Goal: Information Seeking & Learning: Understand process/instructions

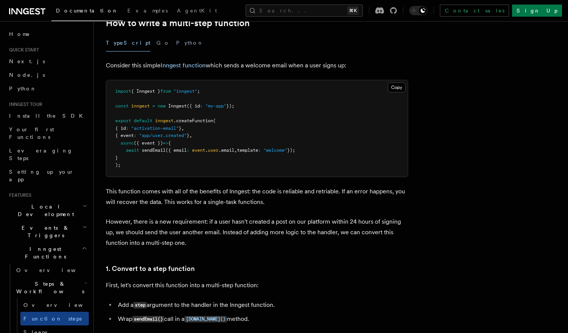
scroll to position [260, 0]
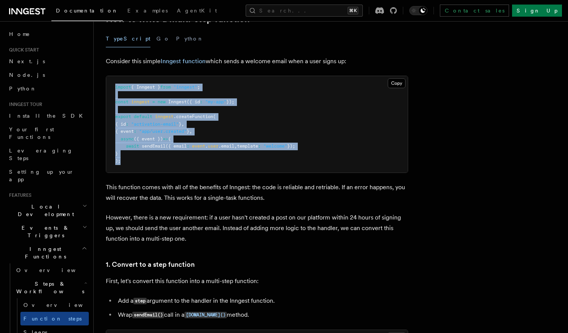
drag, startPoint x: 116, startPoint y: 87, endPoint x: 198, endPoint y: 162, distance: 111.3
click at [199, 162] on pre "import { Inngest } from "inngest" ; const inngest = new Inngest ({ id : "my-app…" at bounding box center [257, 124] width 302 height 96
click at [198, 162] on pre "import { Inngest } from "inngest" ; const inngest = new Inngest ({ id : "my-app…" at bounding box center [257, 124] width 302 height 96
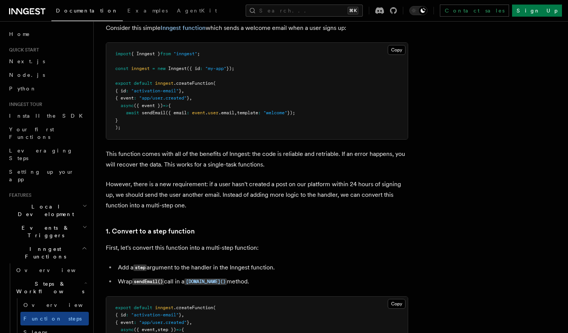
scroll to position [304, 0]
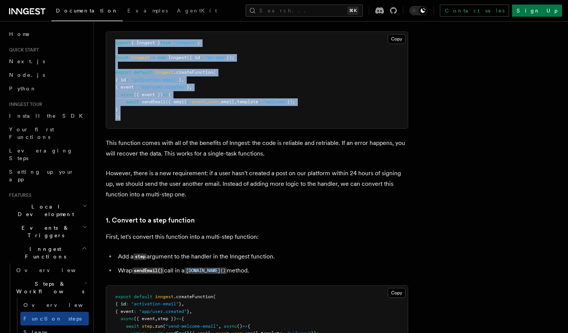
drag, startPoint x: 132, startPoint y: 124, endPoint x: 109, endPoint y: 40, distance: 87.2
click at [109, 39] on pre "import { Inngest } from "inngest" ; const inngest = new Inngest ({ id : "my-app…" at bounding box center [257, 80] width 302 height 96
click at [109, 40] on pre "import { Inngest } from "inngest" ; const inngest = new Inngest ({ id : "my-app…" at bounding box center [257, 80] width 302 height 96
drag, startPoint x: 109, startPoint y: 40, endPoint x: 153, endPoint y: 118, distance: 90.0
click at [153, 118] on pre "import { Inngest } from "inngest" ; const inngest = new Inngest ({ id : "my-app…" at bounding box center [257, 80] width 302 height 96
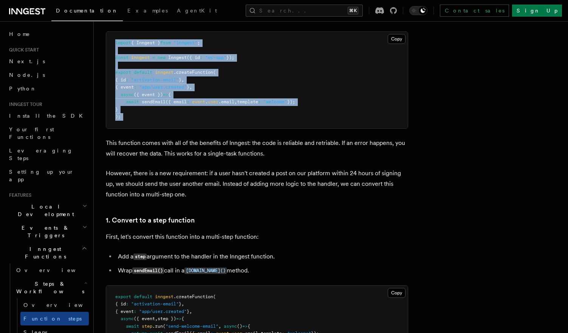
click at [152, 118] on pre "import { Inngest } from "inngest" ; const inngest = new Inngest ({ id : "my-app…" at bounding box center [257, 80] width 302 height 96
drag, startPoint x: 152, startPoint y: 118, endPoint x: 115, endPoint y: 43, distance: 83.8
click at [115, 44] on pre "import { Inngest } from "inngest" ; const inngest = new Inngest ({ id : "my-app…" at bounding box center [257, 80] width 302 height 96
click at [115, 43] on pre "import { Inngest } from "inngest" ; const inngest = new Inngest ({ id : "my-app…" at bounding box center [257, 80] width 302 height 96
drag, startPoint x: 115, startPoint y: 43, endPoint x: 134, endPoint y: 122, distance: 80.7
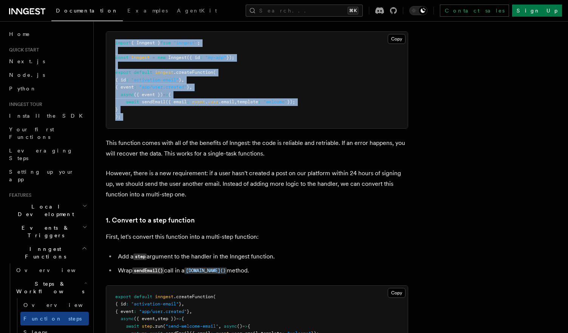
click at [134, 121] on pre "import { Inngest } from "inngest" ; const inngest = new Inngest ({ id : "my-app…" at bounding box center [257, 80] width 302 height 96
click at [134, 122] on pre "import { Inngest } from "inngest" ; const inngest = new Inngest ({ id : "my-app…" at bounding box center [257, 80] width 302 height 96
drag, startPoint x: 134, startPoint y: 122, endPoint x: 111, endPoint y: 39, distance: 85.5
click at [111, 39] on pre "import { Inngest } from "inngest" ; const inngest = new Inngest ({ id : "my-app…" at bounding box center [257, 80] width 302 height 96
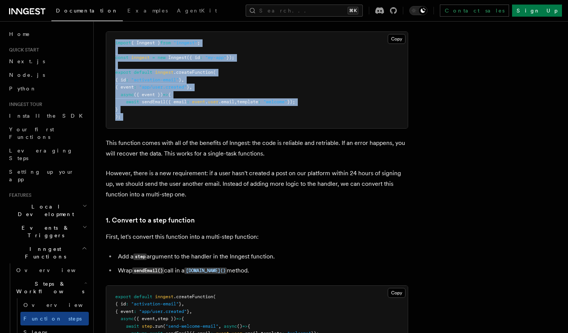
drag, startPoint x: 111, startPoint y: 39, endPoint x: 153, endPoint y: 125, distance: 95.0
click at [154, 125] on pre "import { Inngest } from "inngest" ; const inngest = new Inngest ({ id : "my-app…" at bounding box center [257, 80] width 302 height 96
click at [153, 125] on pre "import { Inngest } from "inngest" ; const inngest = new Inngest ({ id : "my-app…" at bounding box center [257, 80] width 302 height 96
drag, startPoint x: 144, startPoint y: 118, endPoint x: 103, endPoint y: 43, distance: 85.1
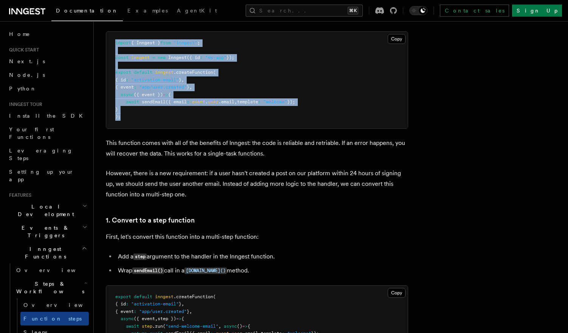
drag, startPoint x: 103, startPoint y: 43, endPoint x: 134, endPoint y: 118, distance: 80.8
click at [134, 118] on pre "import { Inngest } from "inngest" ; const inngest = new Inngest ({ id : "my-app…" at bounding box center [257, 80] width 302 height 96
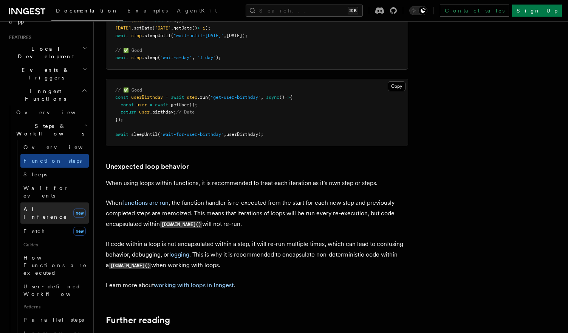
scroll to position [167, 0]
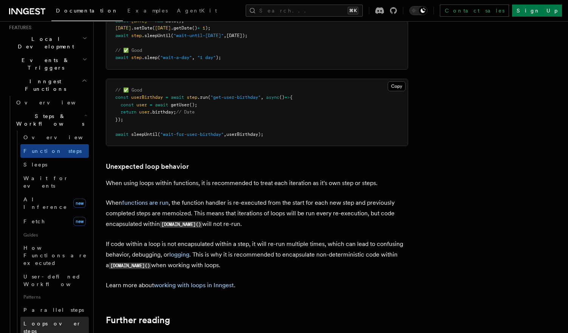
click at [52, 320] on span "Loops over steps" at bounding box center [52, 327] width 58 height 14
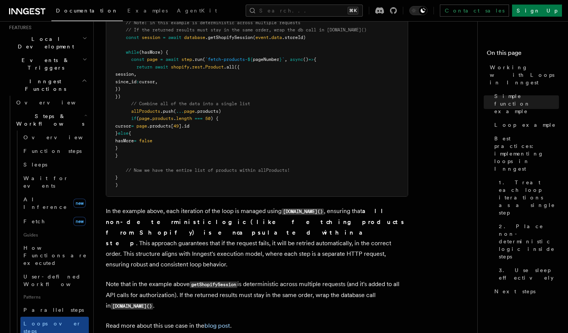
scroll to position [879, 0]
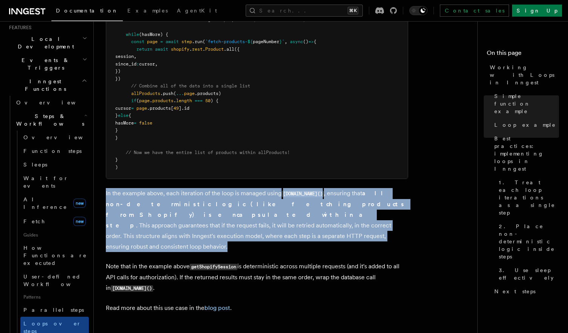
drag, startPoint x: 104, startPoint y: 194, endPoint x: 163, endPoint y: 233, distance: 71.3
click at [163, 233] on p "In the example above, each iteration of the loop is managed using [DOMAIN_NAME]…" at bounding box center [257, 220] width 302 height 64
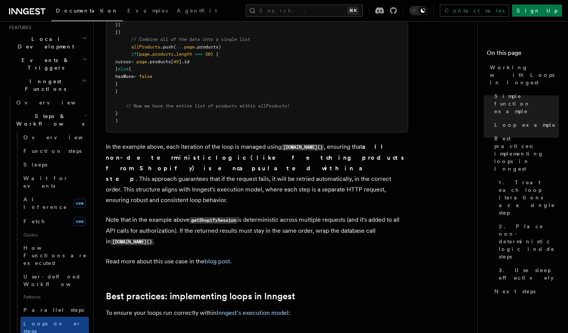
scroll to position [926, 0]
click at [169, 220] on p "Note that in the example above getShopifySession is deterministic across multip…" at bounding box center [257, 230] width 302 height 33
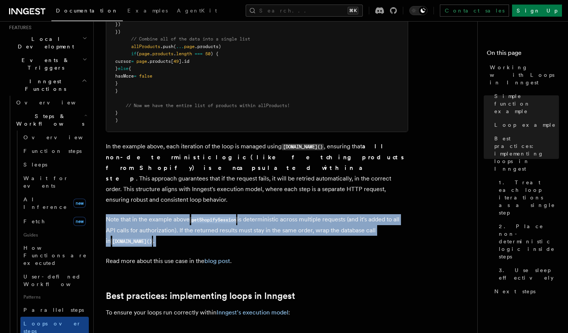
click at [169, 220] on p "Note that in the example above getShopifySession is deterministic across multip…" at bounding box center [257, 230] width 302 height 33
click at [183, 220] on p "Note that in the example above getShopifySession is deterministic across multip…" at bounding box center [257, 230] width 302 height 33
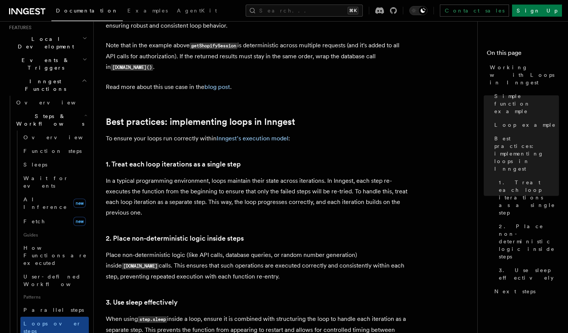
scroll to position [1114, 0]
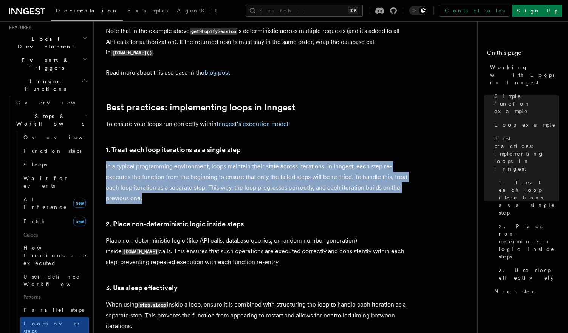
drag, startPoint x: 107, startPoint y: 157, endPoint x: 153, endPoint y: 185, distance: 54.6
click at [153, 185] on p "In a typical programming environment, loops maintain their state across iterati…" at bounding box center [257, 182] width 302 height 42
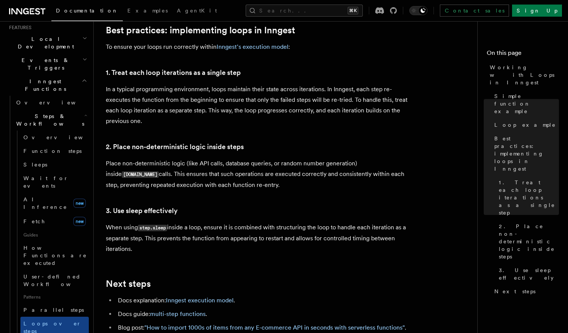
scroll to position [1192, 0]
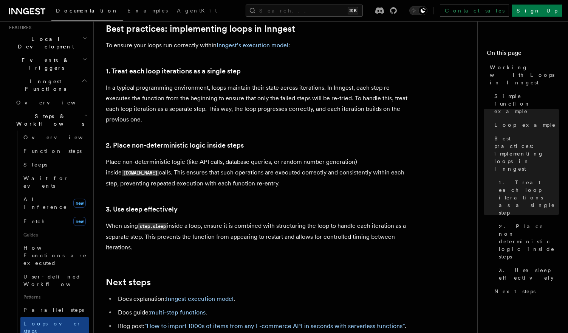
drag, startPoint x: 237, startPoint y: 175, endPoint x: 105, endPoint y: 153, distance: 134.5
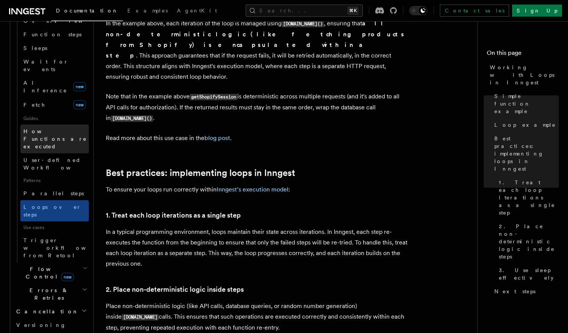
scroll to position [330, 0]
